Goal: Find contact information: Obtain details needed to contact an individual or organization

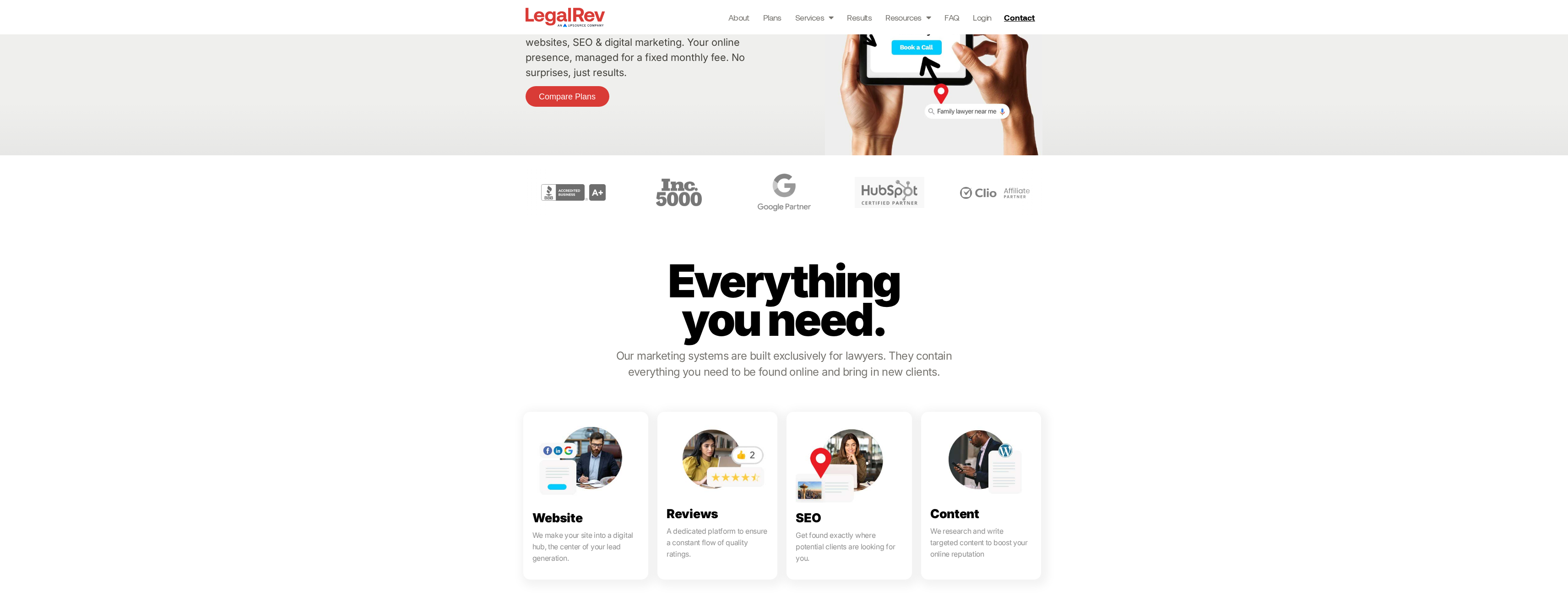
scroll to position [229, 0]
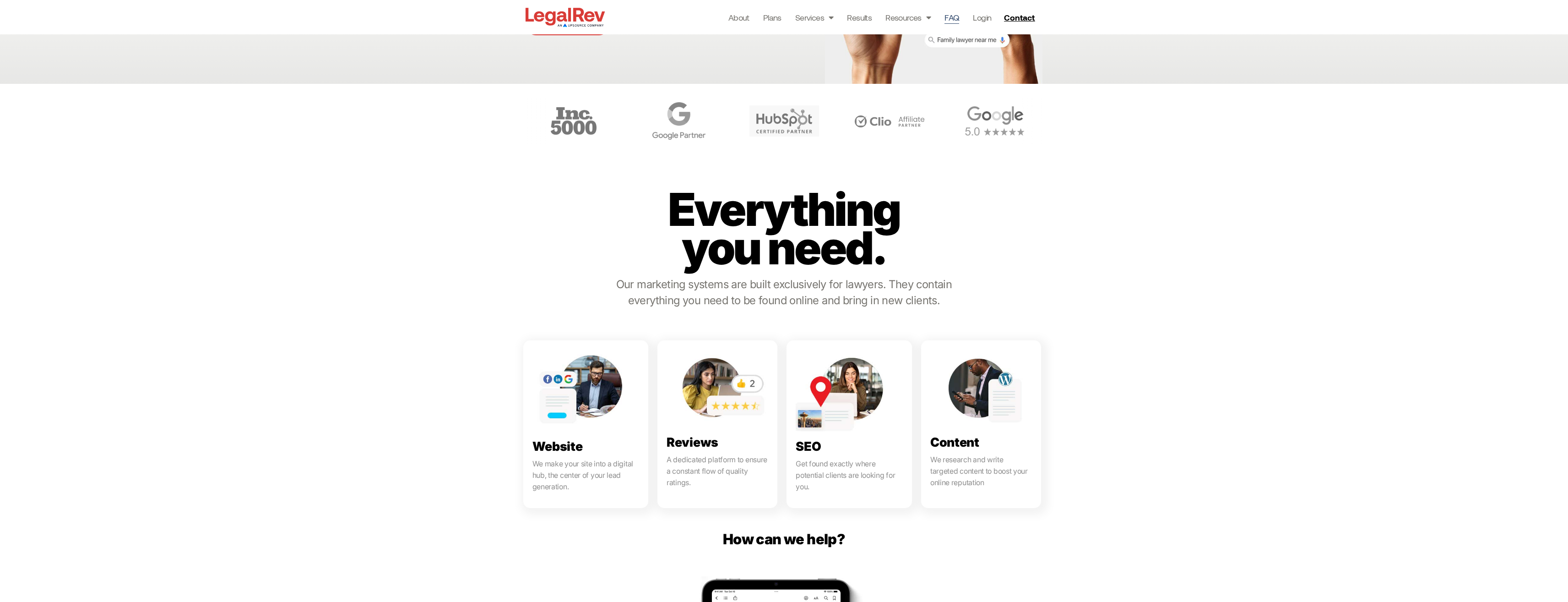
click at [948, 14] on link "FAQ" at bounding box center [952, 17] width 15 height 13
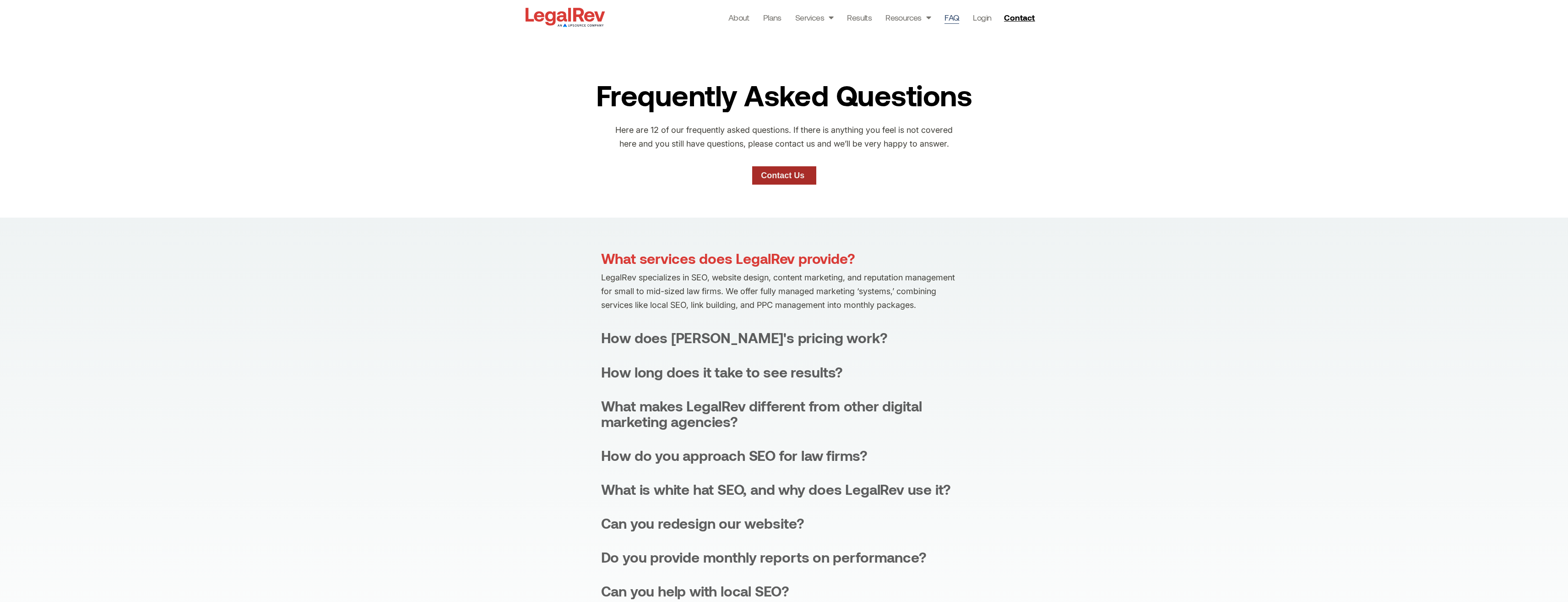
click at [778, 178] on span "Contact Us" at bounding box center [783, 175] width 43 height 8
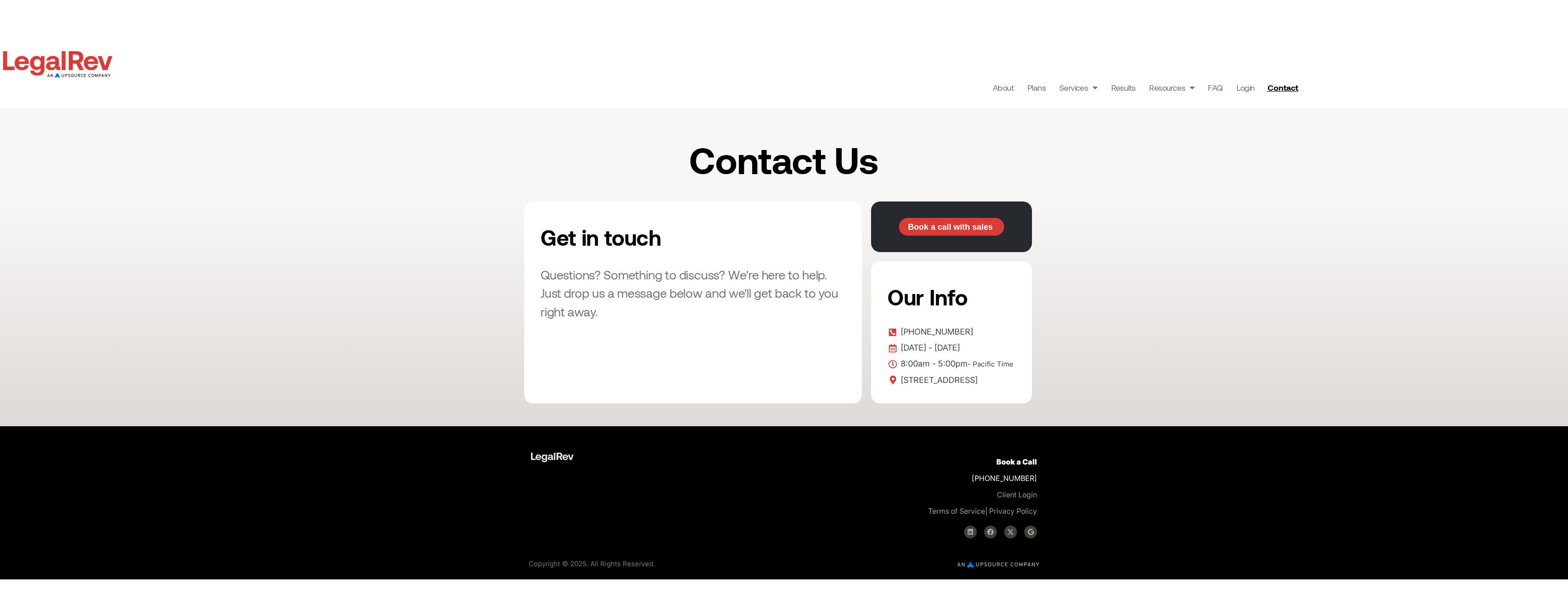
click at [939, 331] on span "[PHONE_NUMBER]" at bounding box center [935, 332] width 74 height 14
